Goal: Transaction & Acquisition: Purchase product/service

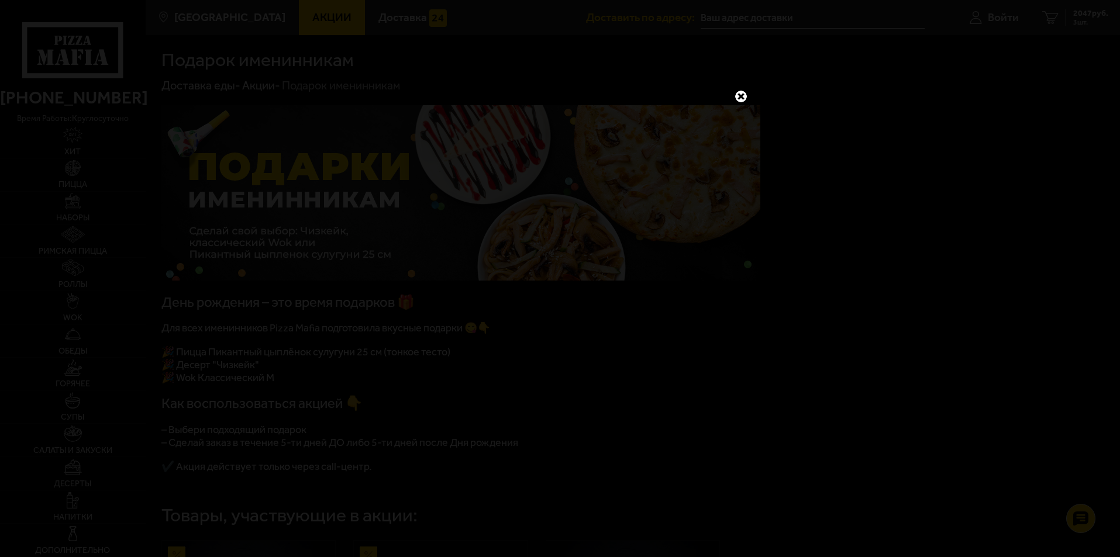
scroll to position [397, 0]
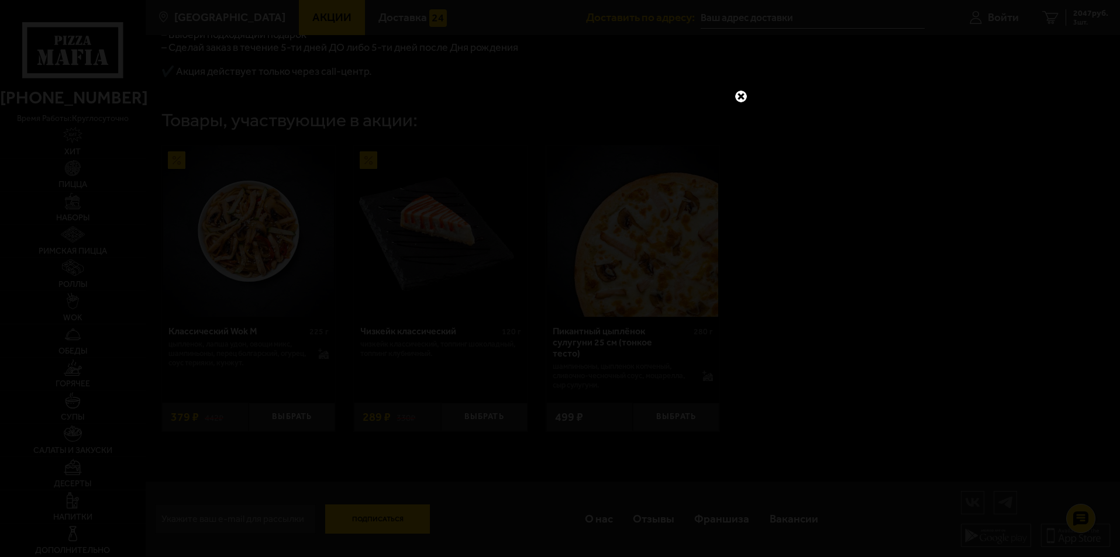
click at [745, 94] on link at bounding box center [741, 96] width 15 height 15
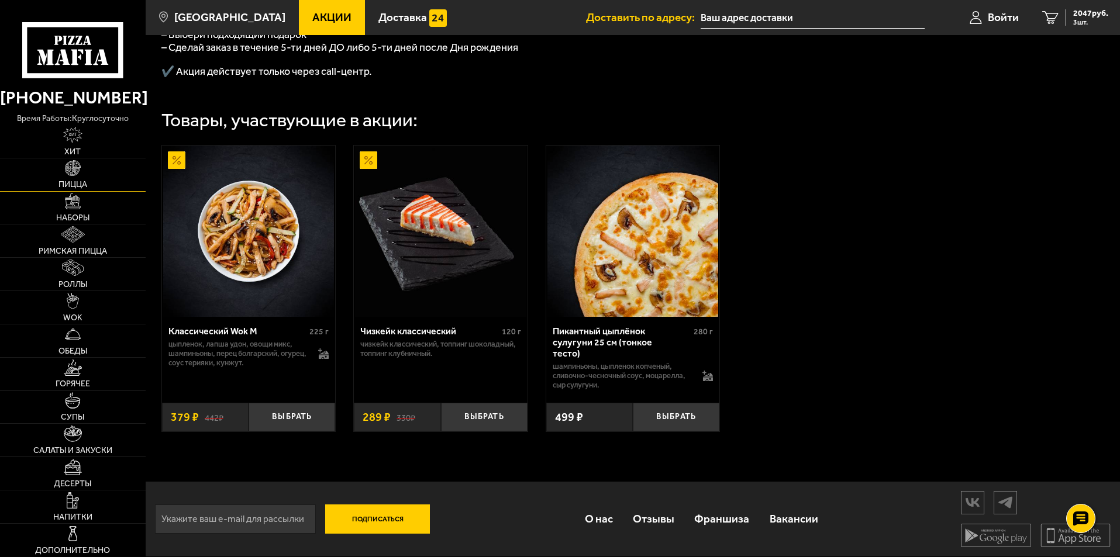
click at [70, 173] on img at bounding box center [73, 168] width 16 height 16
